Goal: Register for event/course

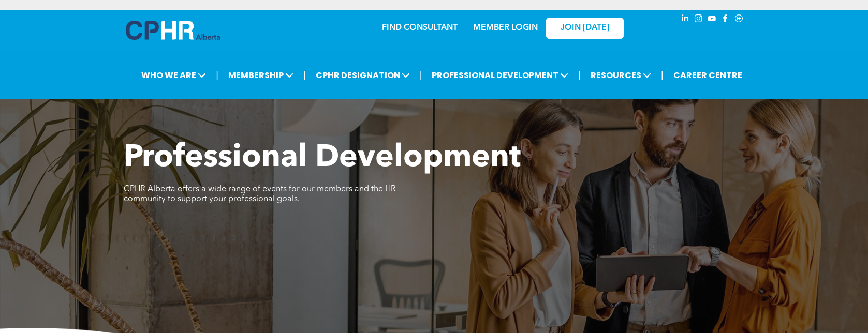
scroll to position [431, 0]
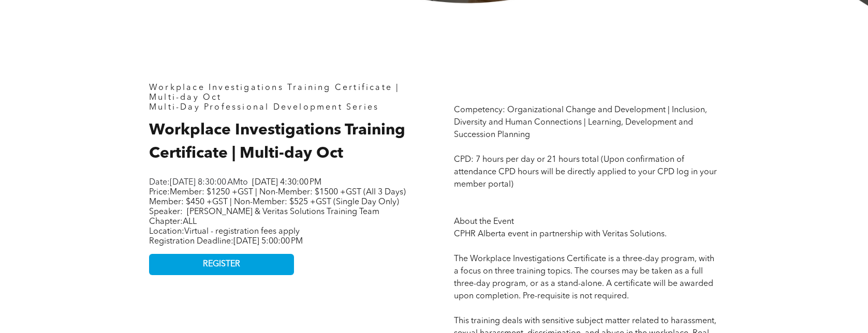
click at [296, 217] on p "Price: Member: $1250 +GST | Non-Member: $1500 +GST (All 3 Days) Member: $450 +G…" at bounding box center [278, 203] width 259 height 30
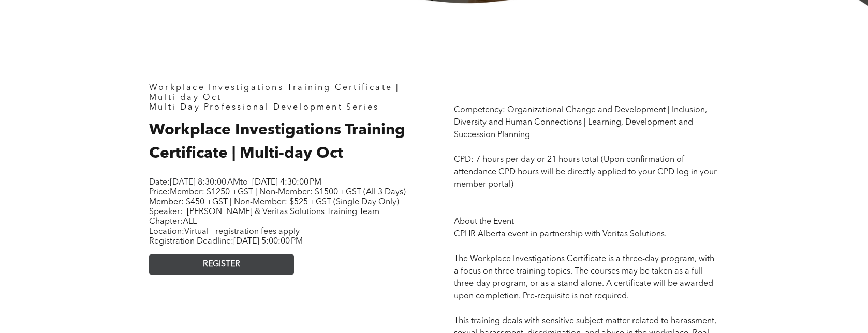
click at [222, 270] on span "REGISTER" at bounding box center [221, 265] width 37 height 10
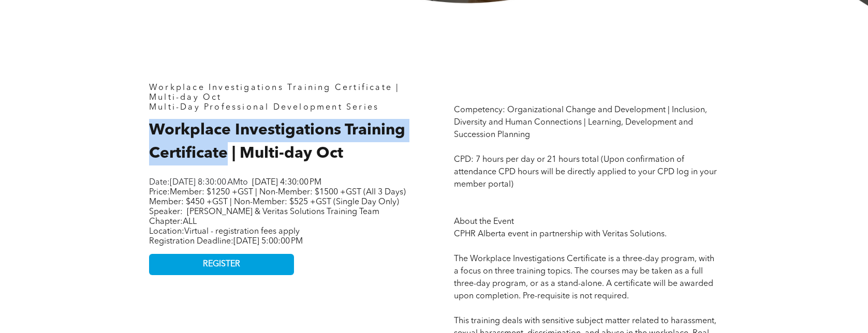
drag, startPoint x: 152, startPoint y: 132, endPoint x: 229, endPoint y: 155, distance: 80.4
click at [229, 155] on span "Workplace Investigations Training Certificate | Multi-day Oct" at bounding box center [277, 142] width 256 height 39
copy span "Workplace Investigations Training Certificate"
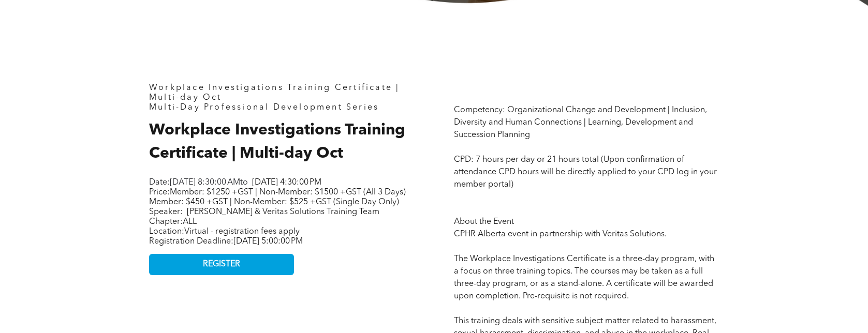
drag, startPoint x: 401, startPoint y: 164, endPoint x: 400, endPoint y: 157, distance: 7.3
click at [402, 163] on h2 "Workplace Investigations Training Certificate | Multi-day Oct" at bounding box center [281, 142] width 265 height 47
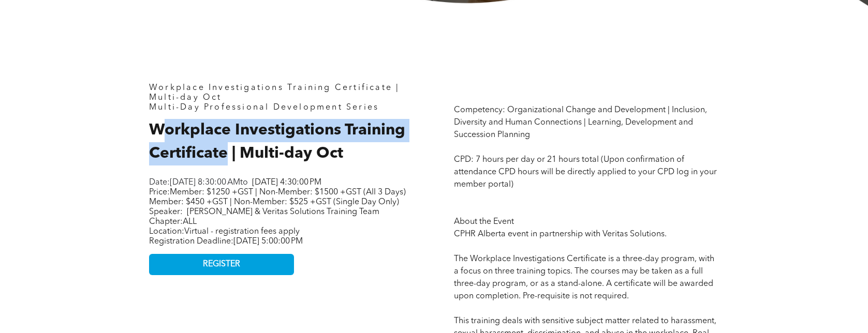
drag, startPoint x: 158, startPoint y: 126, endPoint x: 224, endPoint y: 151, distance: 70.8
click at [224, 151] on span "Workplace Investigations Training Certificate | Multi-day Oct" at bounding box center [277, 142] width 256 height 39
click at [224, 153] on span "Workplace Investigations Training Certificate | Multi-day Oct" at bounding box center [277, 142] width 256 height 39
drag, startPoint x: 228, startPoint y: 156, endPoint x: 140, endPoint y: 135, distance: 90.5
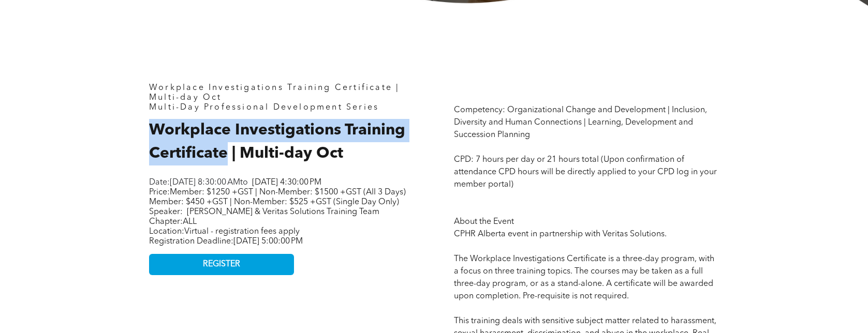
copy span "Workplace Investigations Training Certificate"
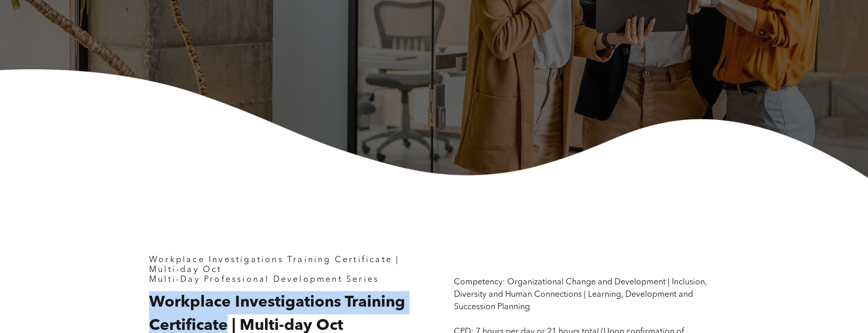
scroll to position [0, 0]
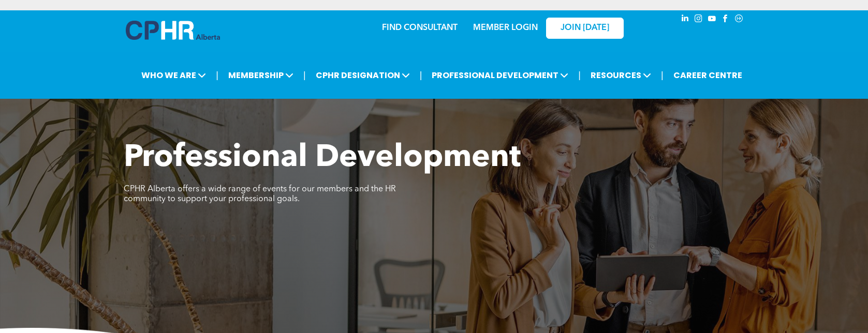
click at [521, 26] on link "MEMBER LOGIN" at bounding box center [505, 28] width 65 height 8
click at [587, 25] on span "JOIN [DATE]" at bounding box center [585, 28] width 49 height 10
click at [588, 30] on span "JOIN [DATE]" at bounding box center [585, 28] width 49 height 10
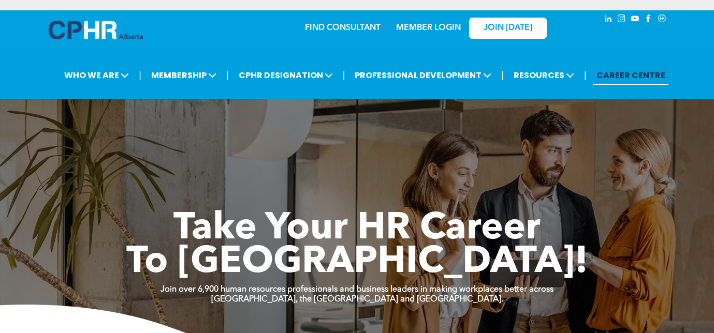
click at [428, 19] on div "MEMBER LOGIN" at bounding box center [428, 25] width 67 height 19
click at [431, 22] on div "MEMBER LOGIN" at bounding box center [428, 25] width 67 height 19
click at [426, 27] on link "MEMBER LOGIN" at bounding box center [428, 28] width 65 height 8
